Goal: Find specific page/section: Find specific page/section

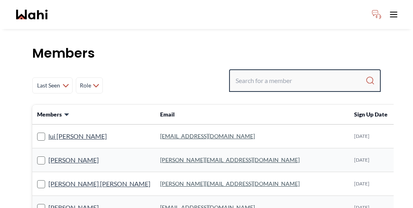
click at [300, 73] on input "Search input" at bounding box center [300, 80] width 130 height 15
paste input "[PERSON_NAME]"
type input "[PERSON_NAME]"
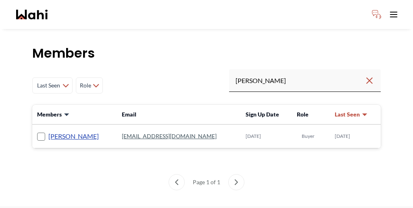
click at [56, 131] on link "[PERSON_NAME]" at bounding box center [73, 136] width 50 height 10
